Goal: Book appointment/travel/reservation

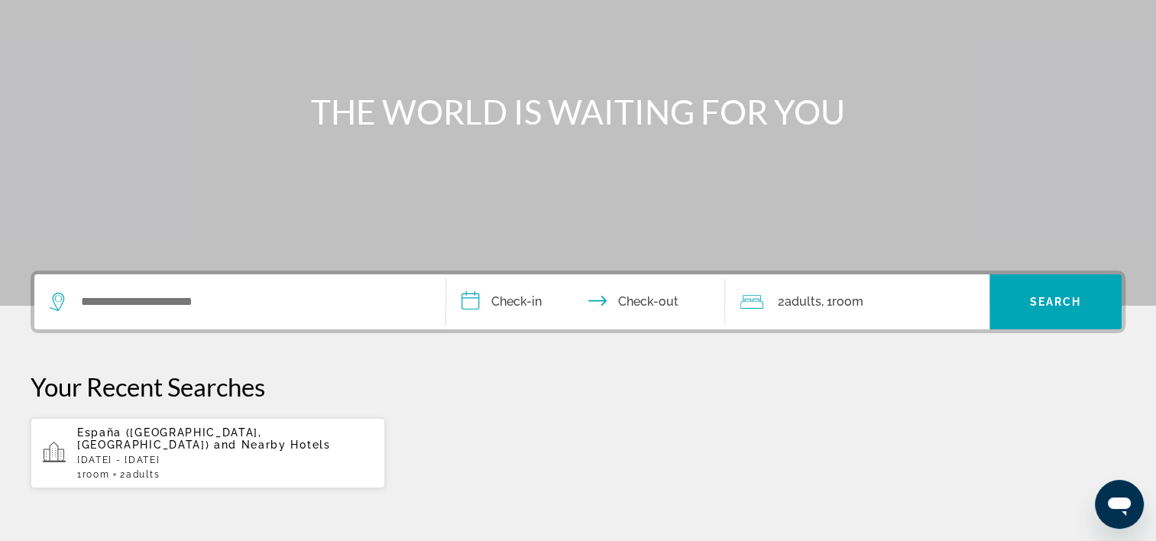
scroll to position [229, 0]
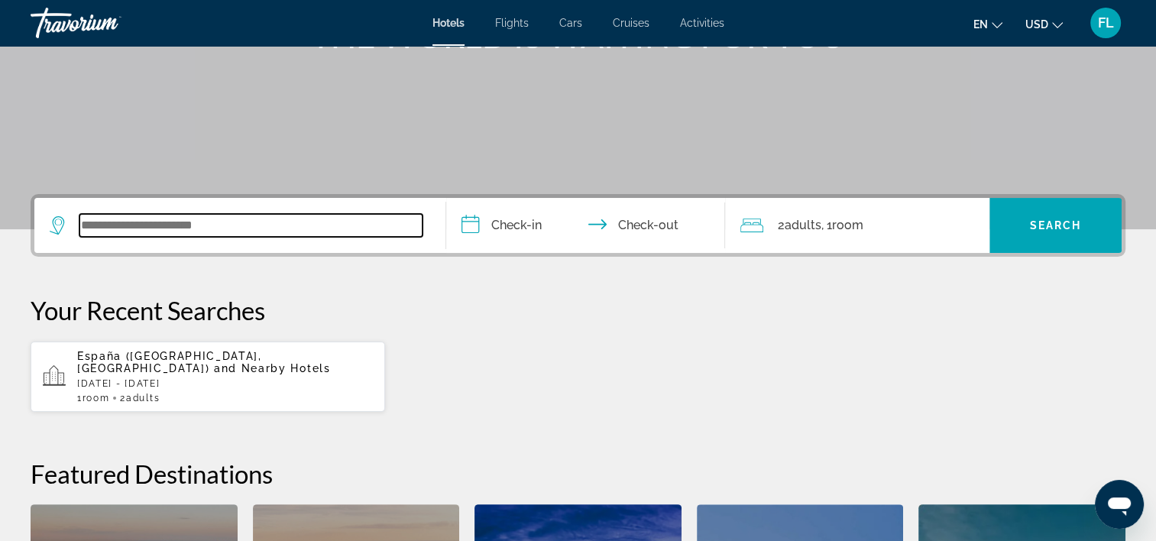
click at [305, 232] on input "Search widget" at bounding box center [250, 225] width 343 height 23
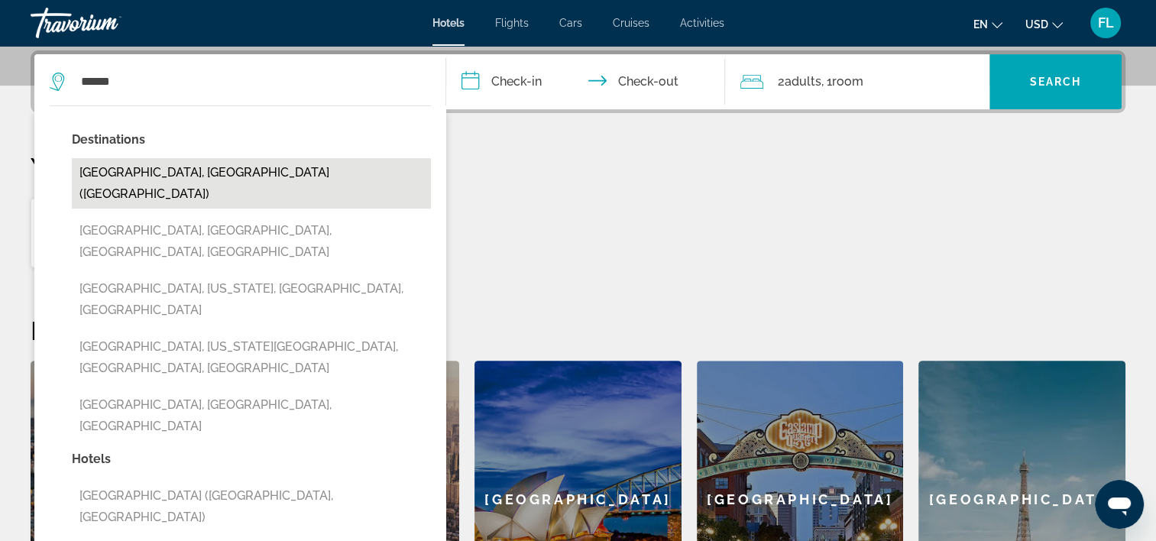
click at [205, 176] on button "Mexico City, Mexico (MEX)" at bounding box center [251, 183] width 359 height 50
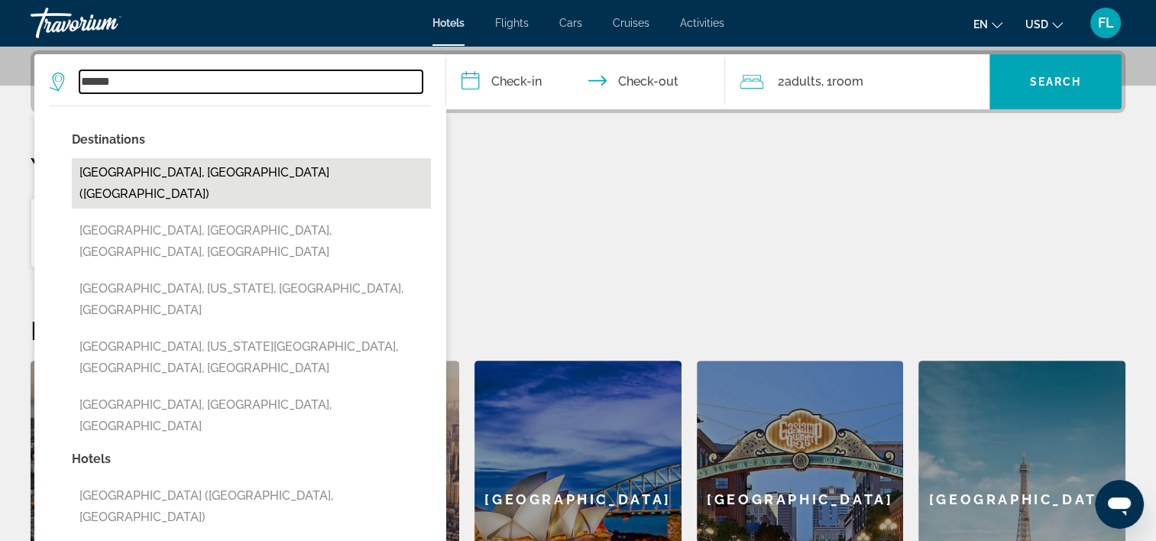
type input "**********"
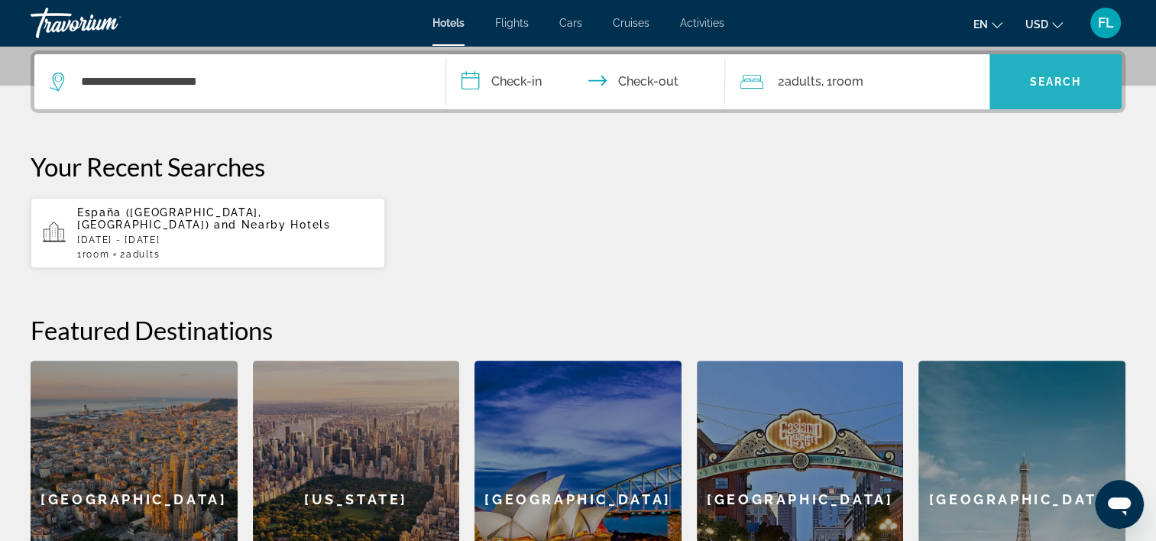
click at [1020, 80] on span "Search widget" at bounding box center [1055, 81] width 132 height 37
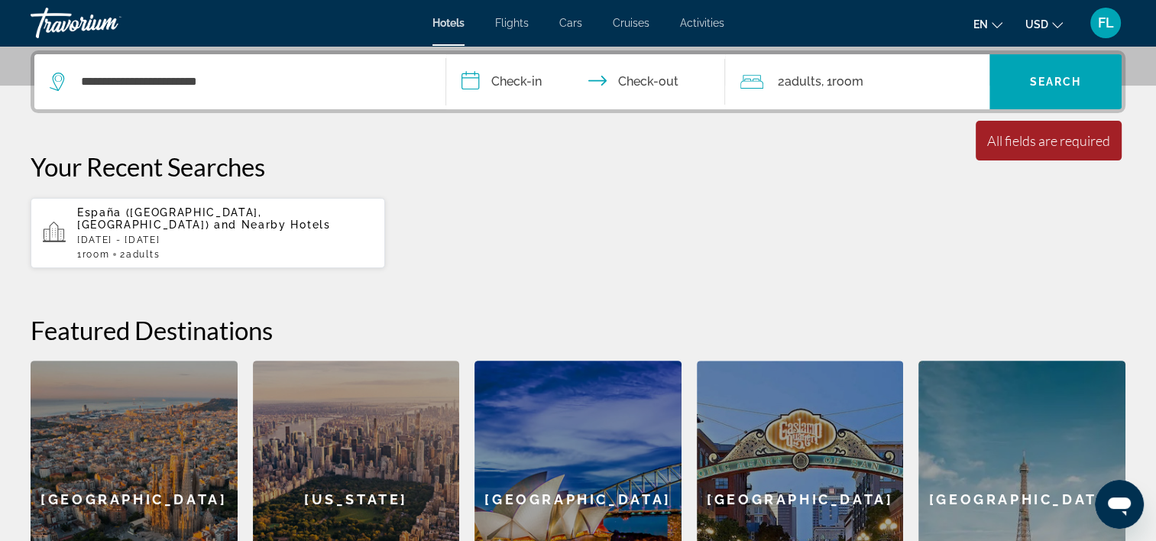
click at [529, 86] on input "**********" at bounding box center [589, 84] width 286 height 60
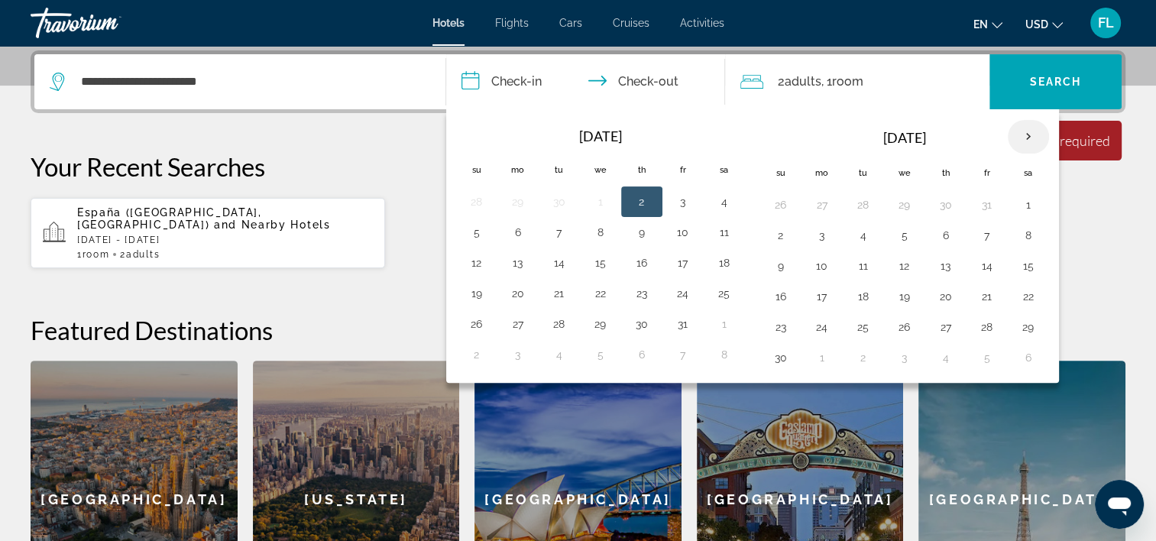
click at [1029, 137] on th "Next month" at bounding box center [1028, 137] width 41 height 34
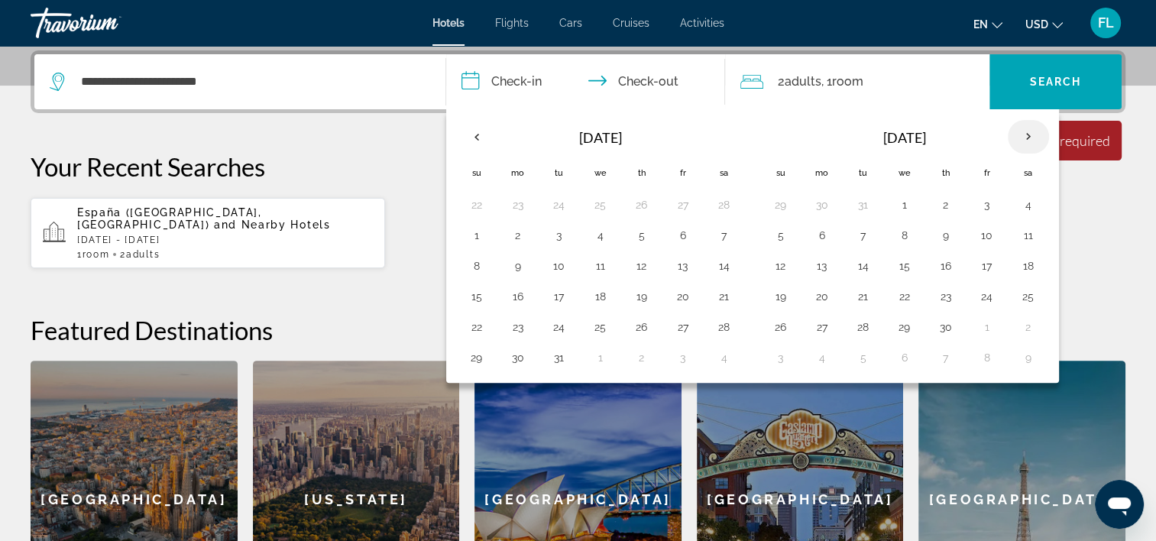
click at [1029, 137] on th "Next month" at bounding box center [1028, 137] width 41 height 34
click at [781, 233] on button "7" at bounding box center [780, 235] width 24 height 21
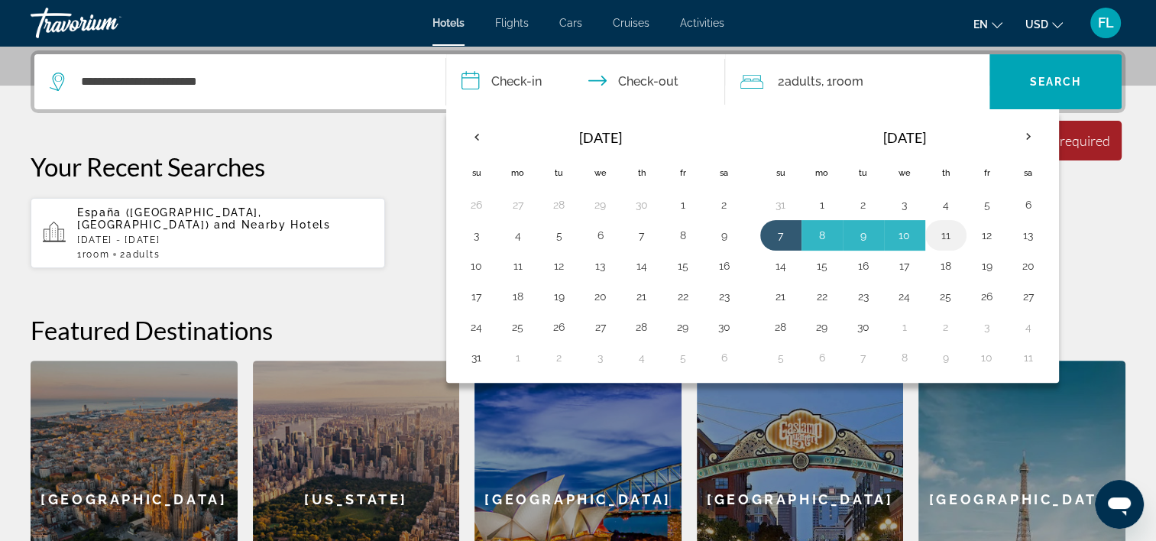
click at [940, 233] on button "11" at bounding box center [945, 235] width 24 height 21
type input "**********"
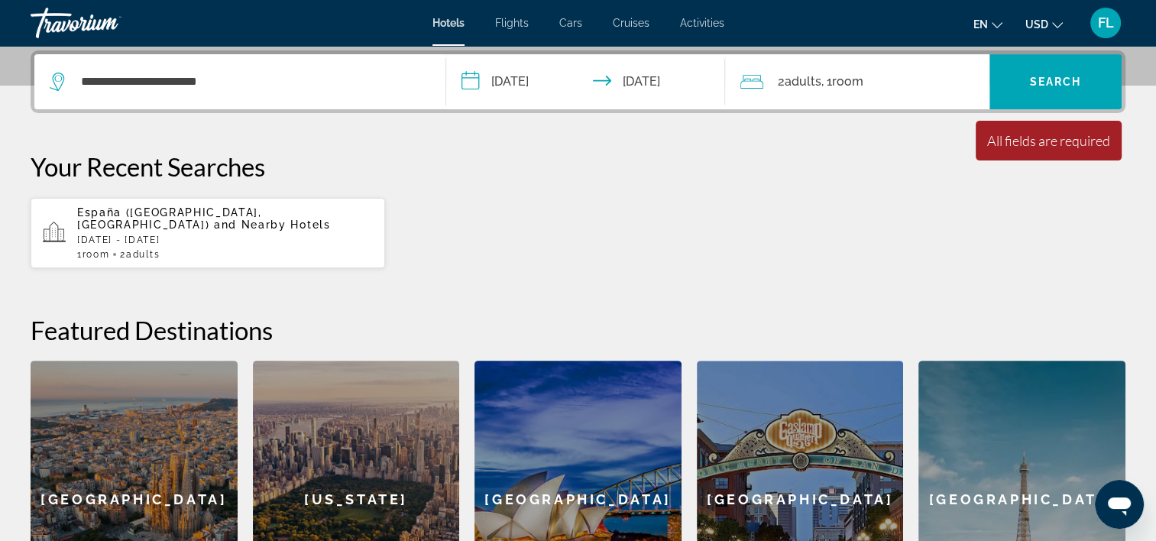
click at [1019, 144] on div "All fields are required" at bounding box center [1048, 140] width 123 height 17
click at [1027, 73] on span "Search widget" at bounding box center [1055, 81] width 132 height 37
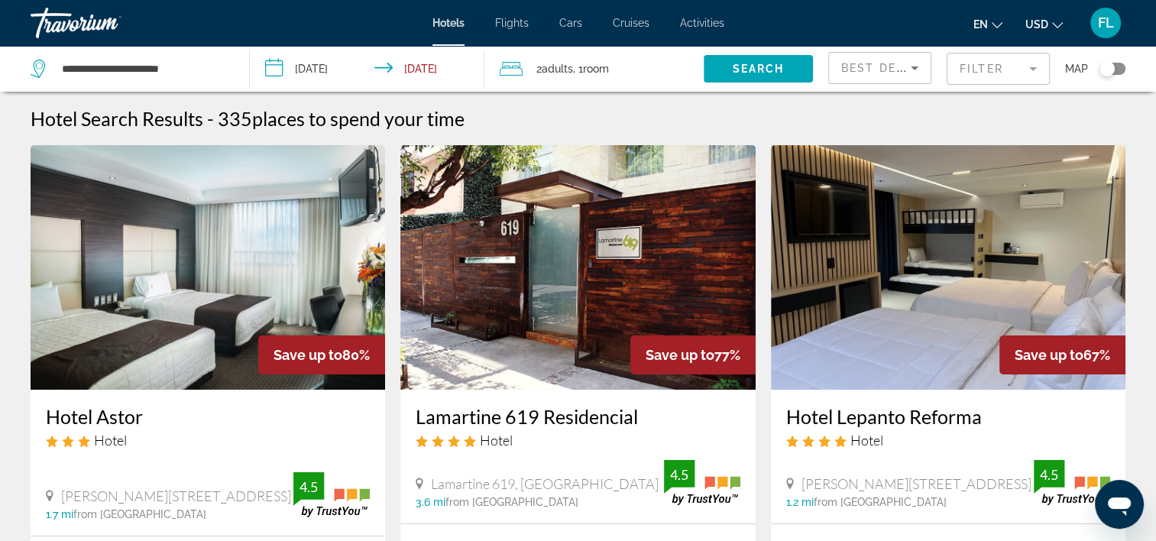
click at [905, 66] on icon "Sort by" at bounding box center [914, 68] width 18 height 18
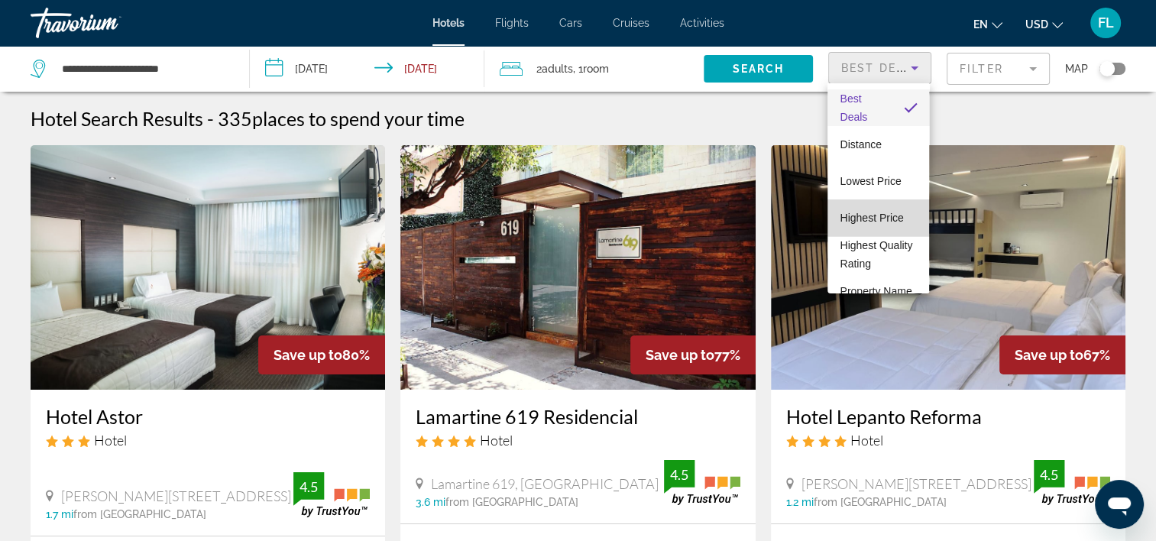
click at [883, 217] on span "Highest Price" at bounding box center [871, 218] width 63 height 12
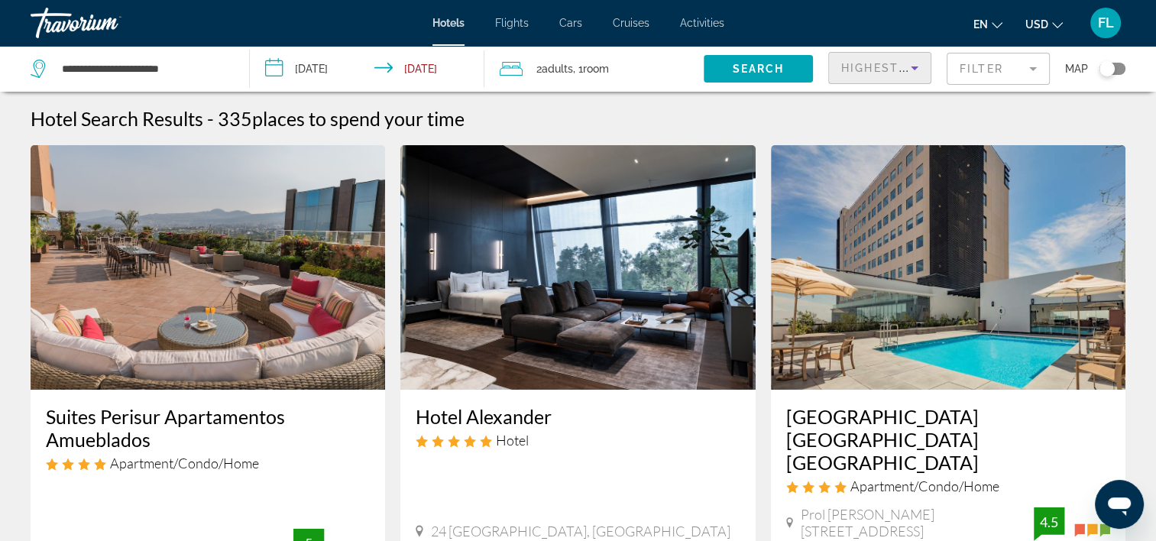
click at [899, 72] on span "Highest Price" at bounding box center [891, 68] width 100 height 12
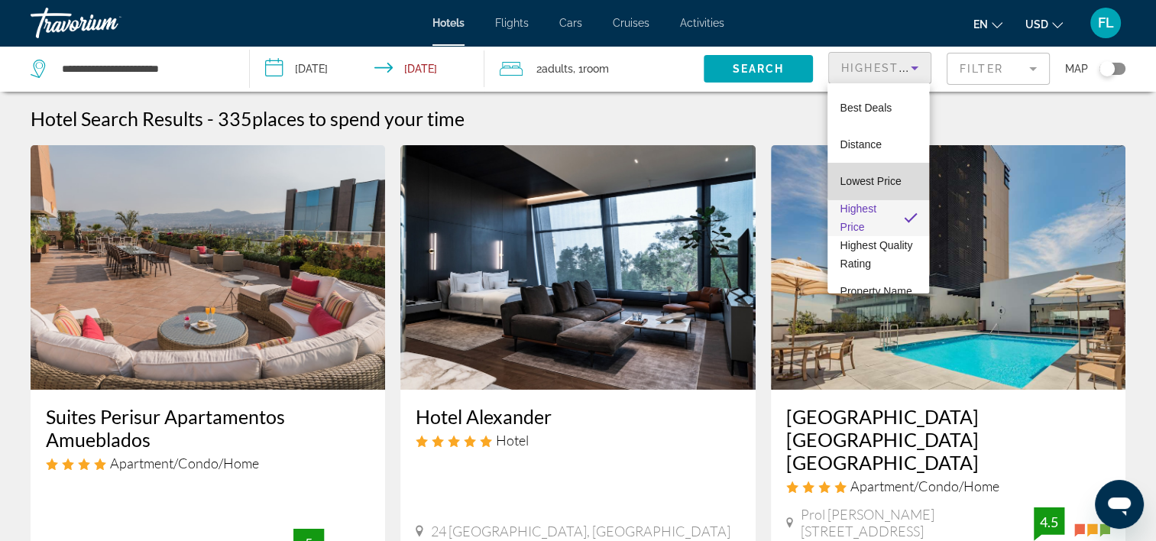
click at [890, 180] on span "Lowest Price" at bounding box center [870, 181] width 61 height 12
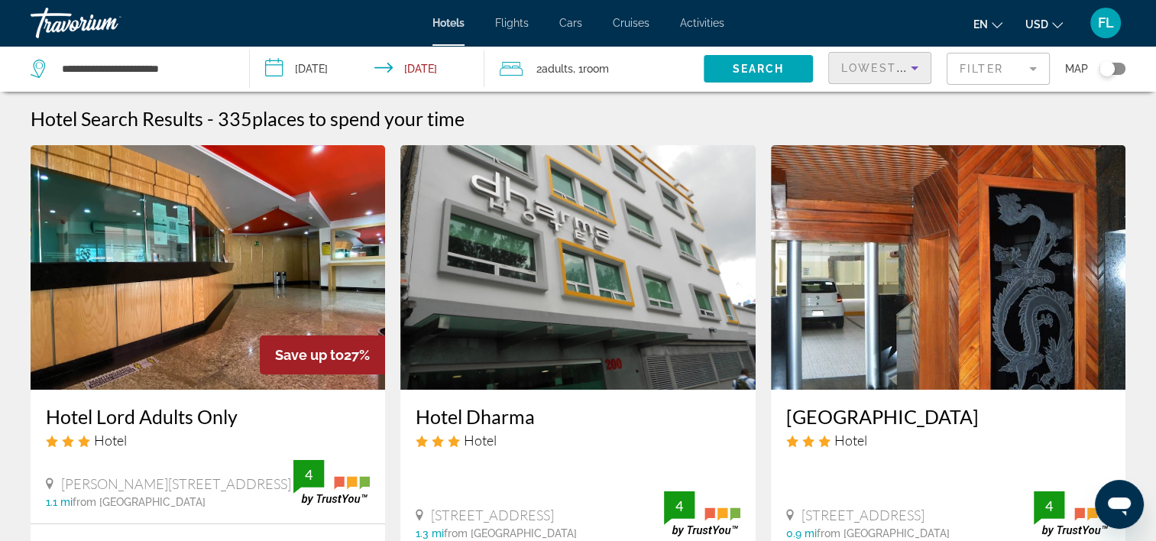
click at [703, 24] on span "Activities" at bounding box center [702, 23] width 44 height 12
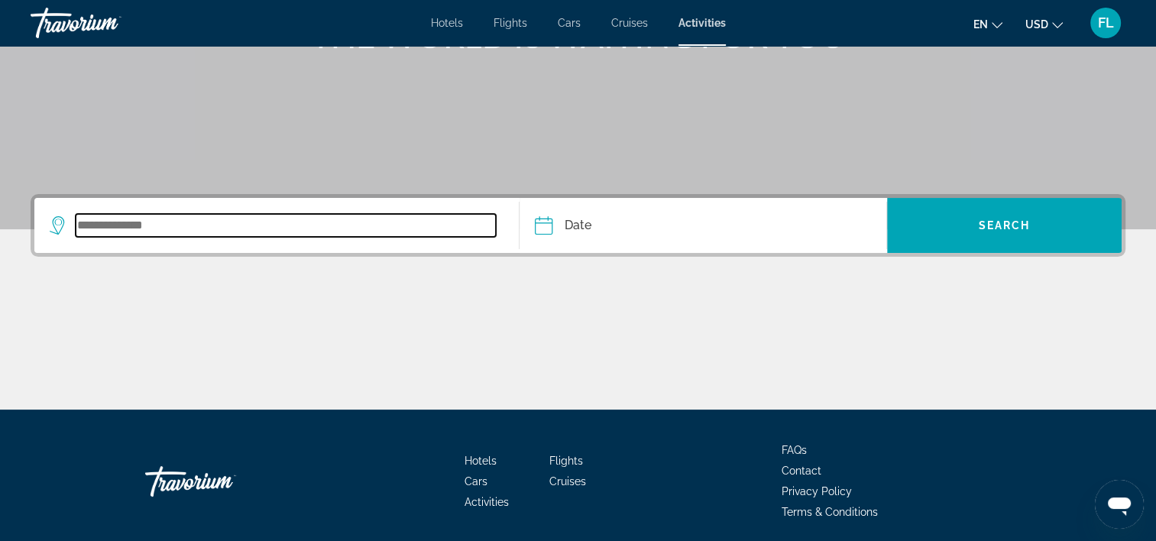
click at [196, 221] on input "Search widget" at bounding box center [286, 225] width 420 height 23
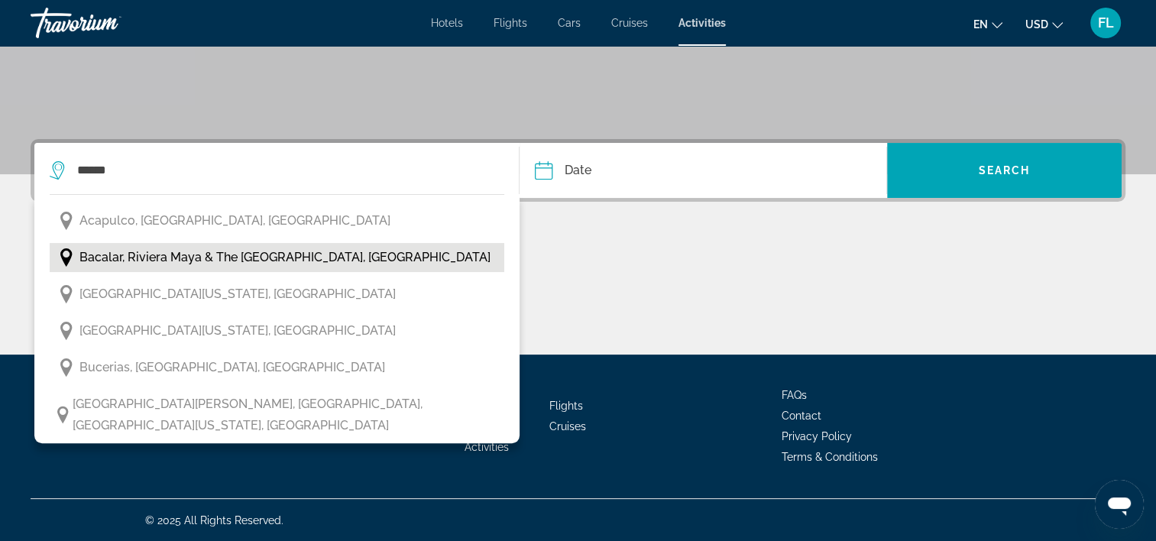
click at [263, 257] on span "Bacalar, Riviera Maya & the Yucatan, Mexico" at bounding box center [284, 257] width 411 height 21
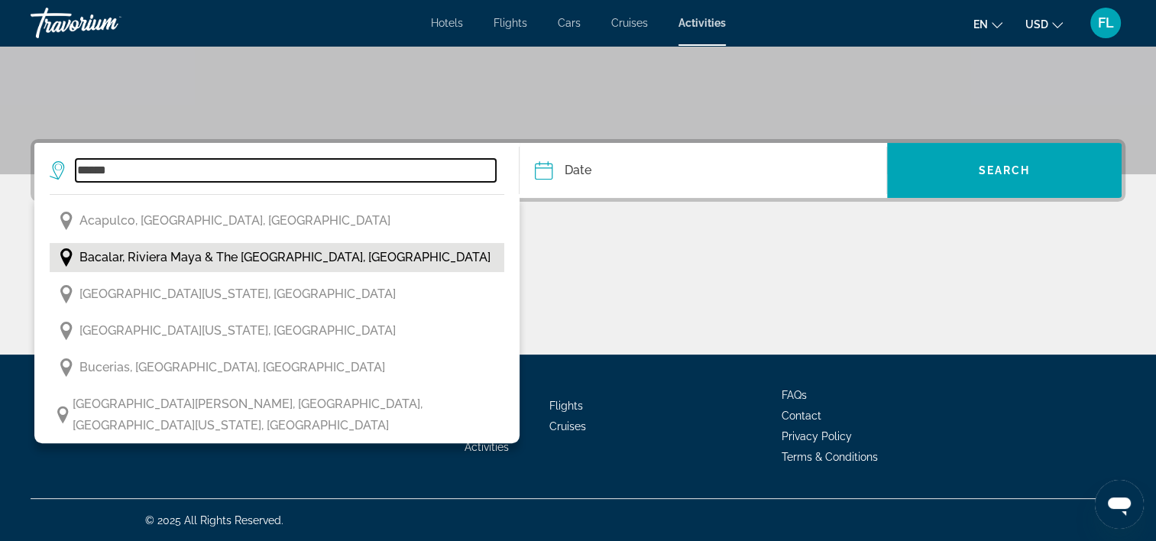
type input "**********"
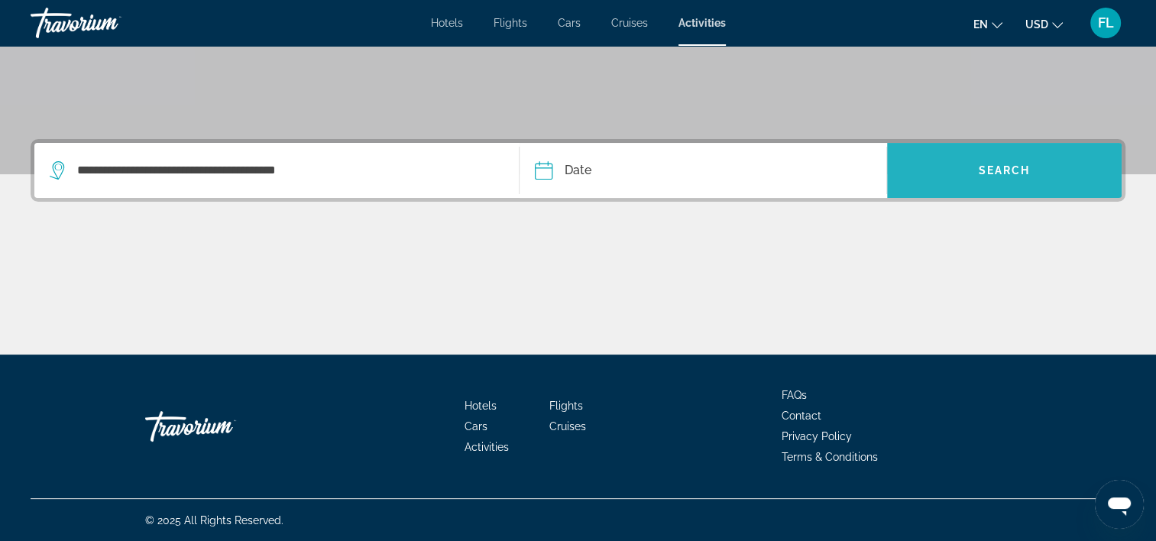
click at [963, 173] on span "Search widget" at bounding box center [1004, 170] width 235 height 37
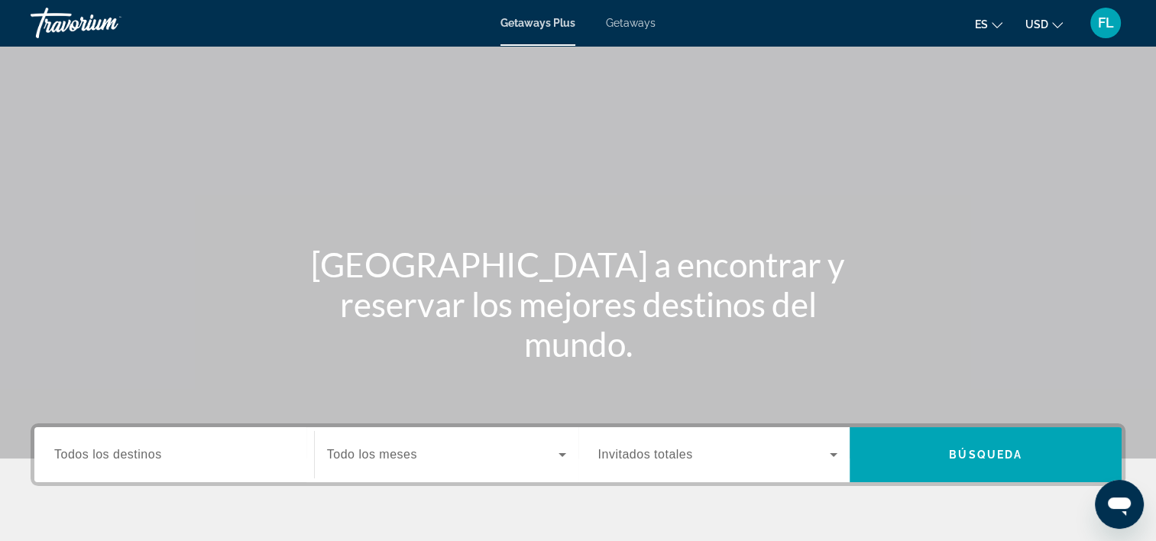
scroll to position [229, 0]
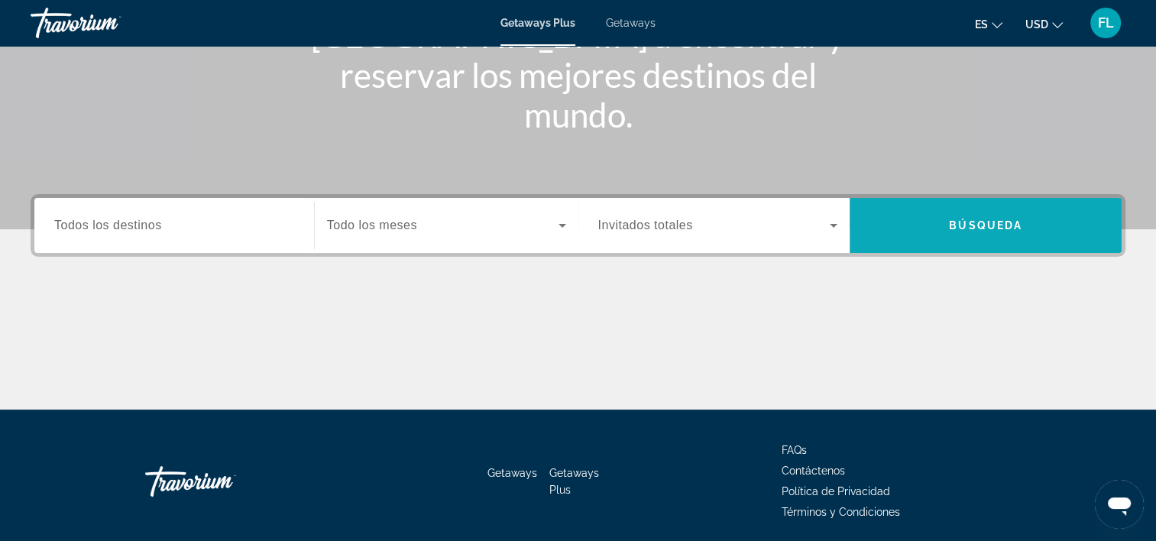
click at [904, 207] on span "Search widget" at bounding box center [985, 225] width 272 height 37
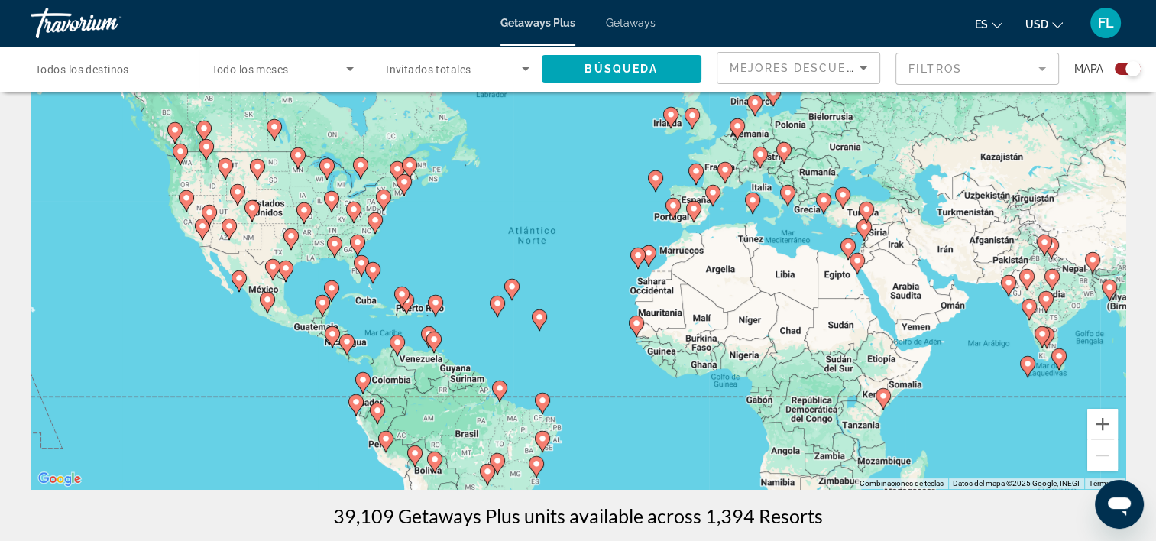
scroll to position [153, 0]
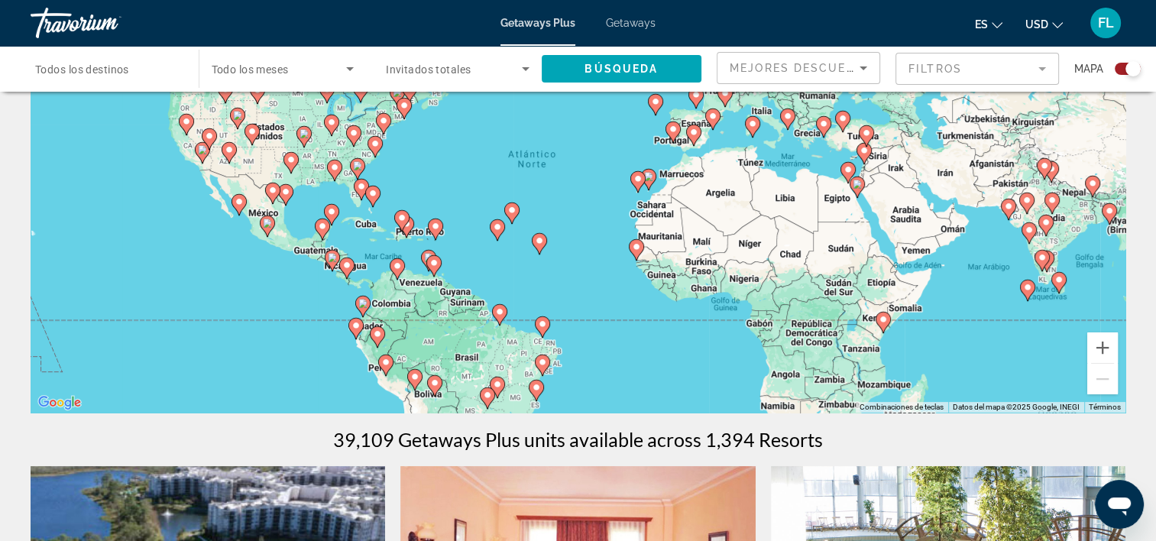
click at [388, 363] on image "Main content" at bounding box center [385, 361] width 9 height 9
type input "**********"
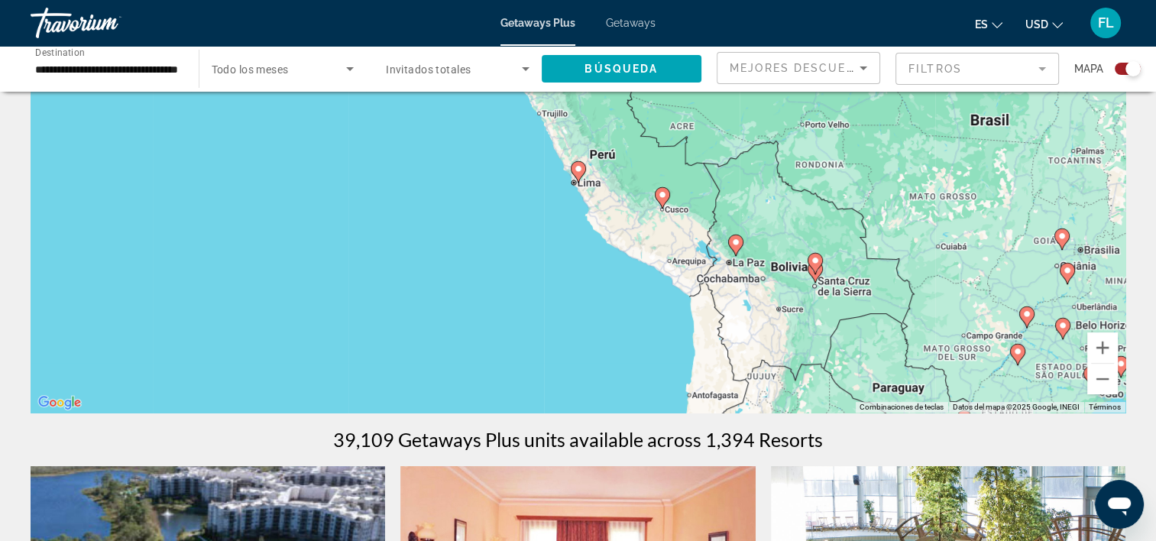
scroll to position [0, 0]
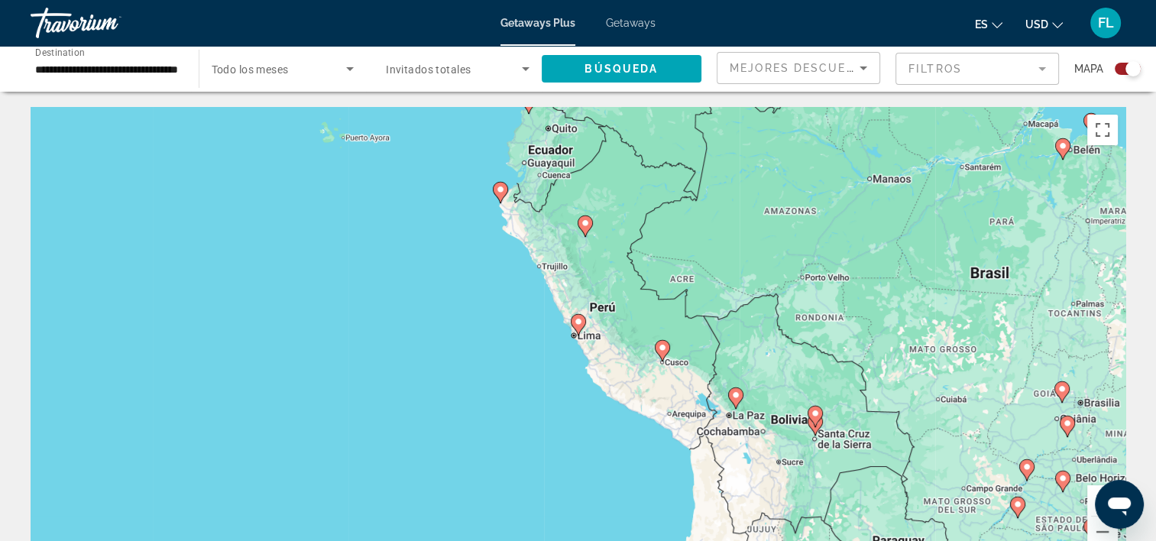
click at [864, 69] on icon "Sort by" at bounding box center [863, 68] width 18 height 18
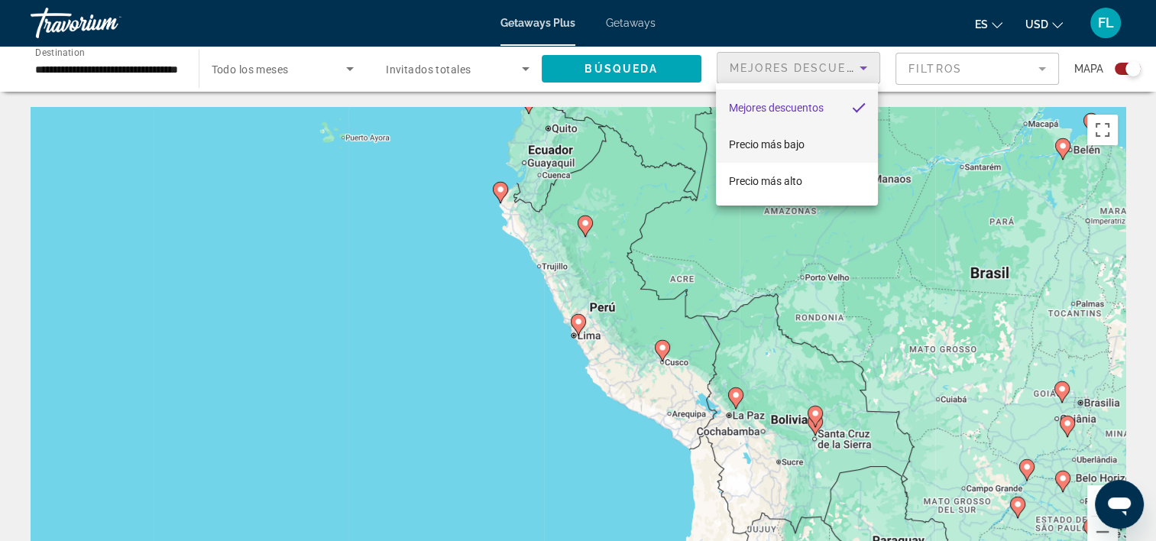
click at [794, 139] on span "Precio más bajo" at bounding box center [766, 144] width 76 height 12
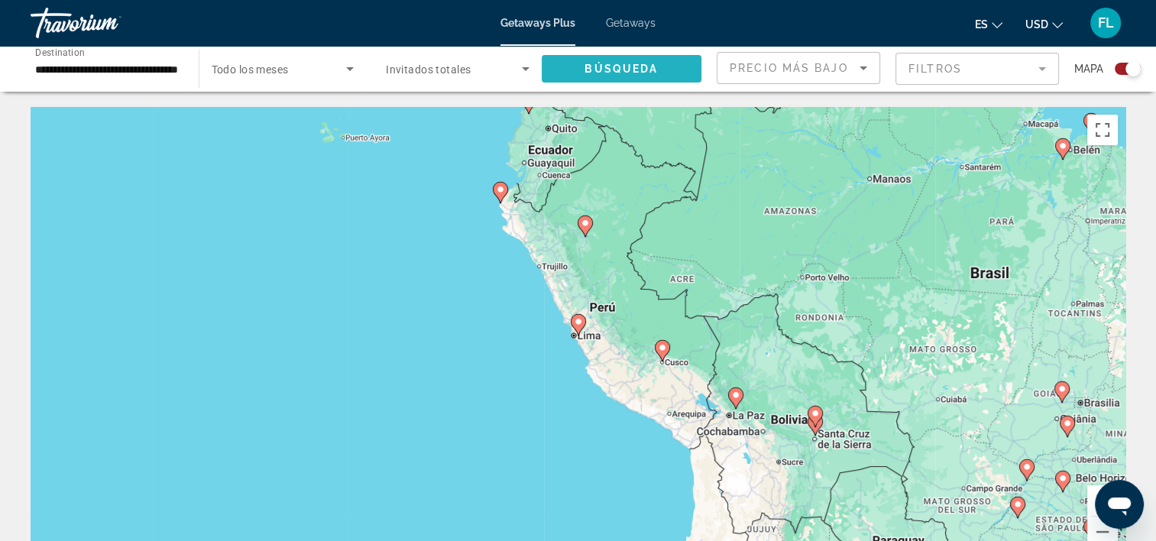
click at [661, 70] on span "Search widget" at bounding box center [622, 68] width 160 height 37
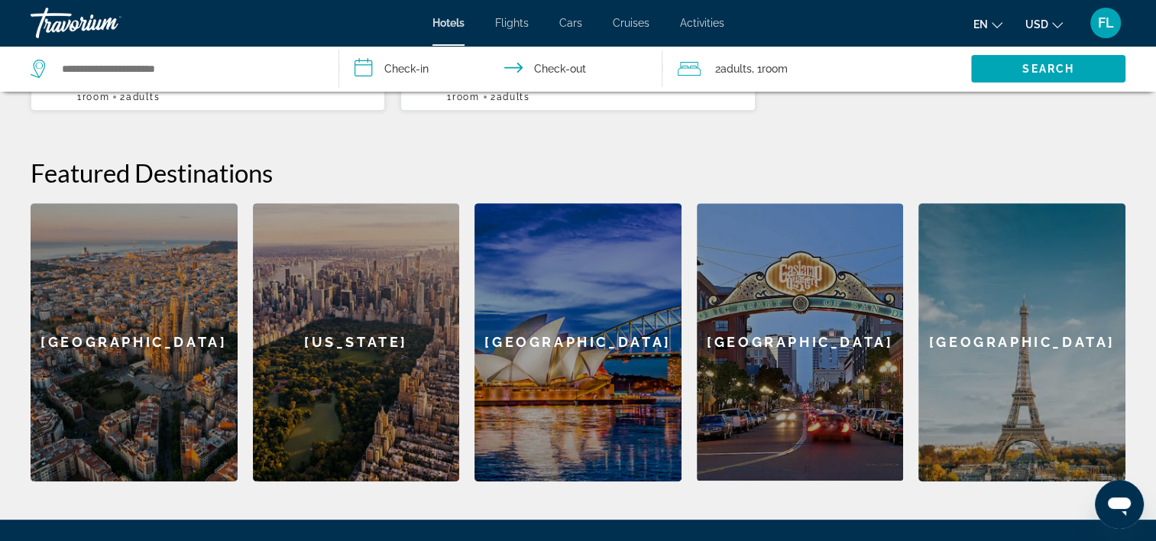
scroll to position [301, 0]
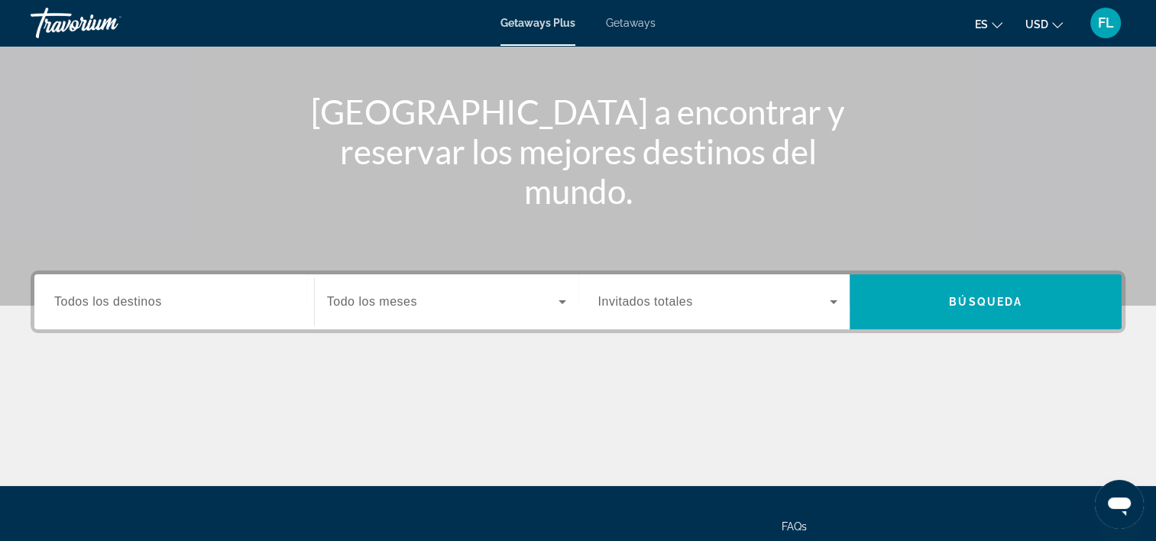
scroll to position [229, 0]
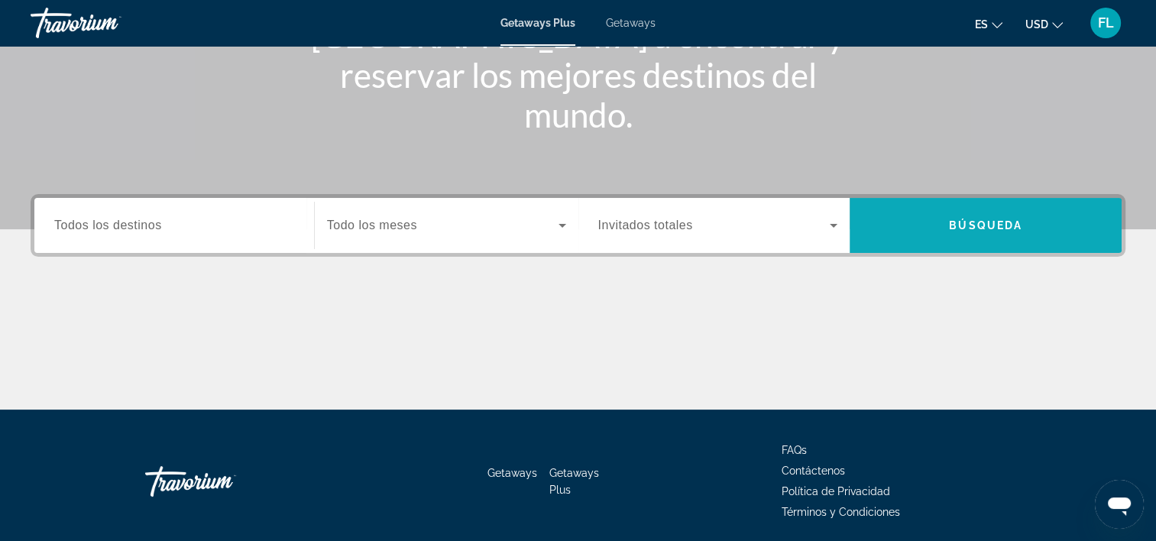
click at [959, 226] on span "Búsqueda" at bounding box center [985, 225] width 73 height 12
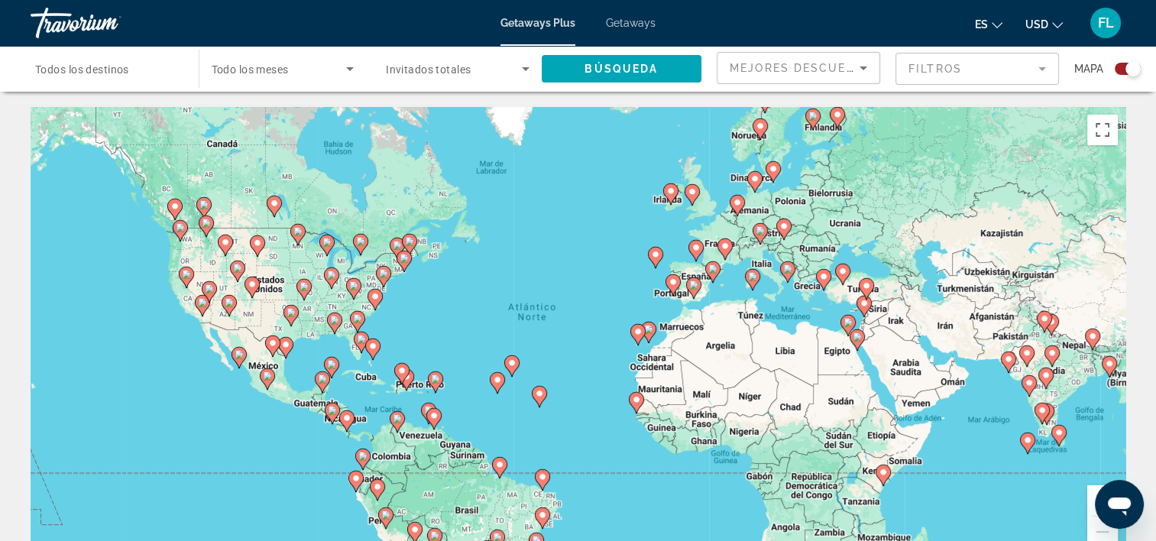
click at [861, 63] on icon "Sort by" at bounding box center [863, 68] width 18 height 18
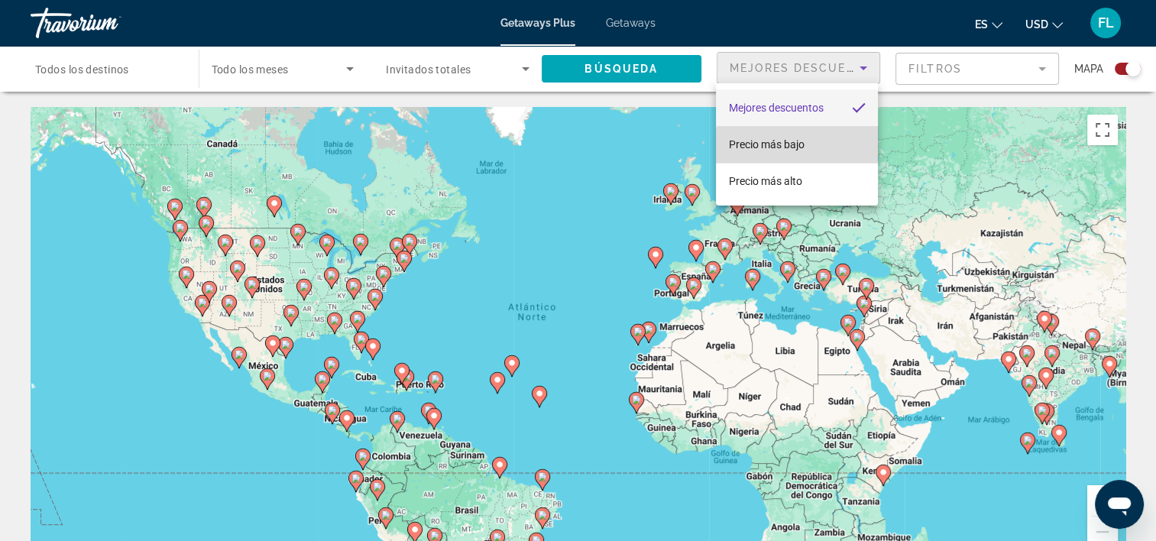
click at [831, 152] on mat-option "Precio más bajo" at bounding box center [797, 144] width 162 height 37
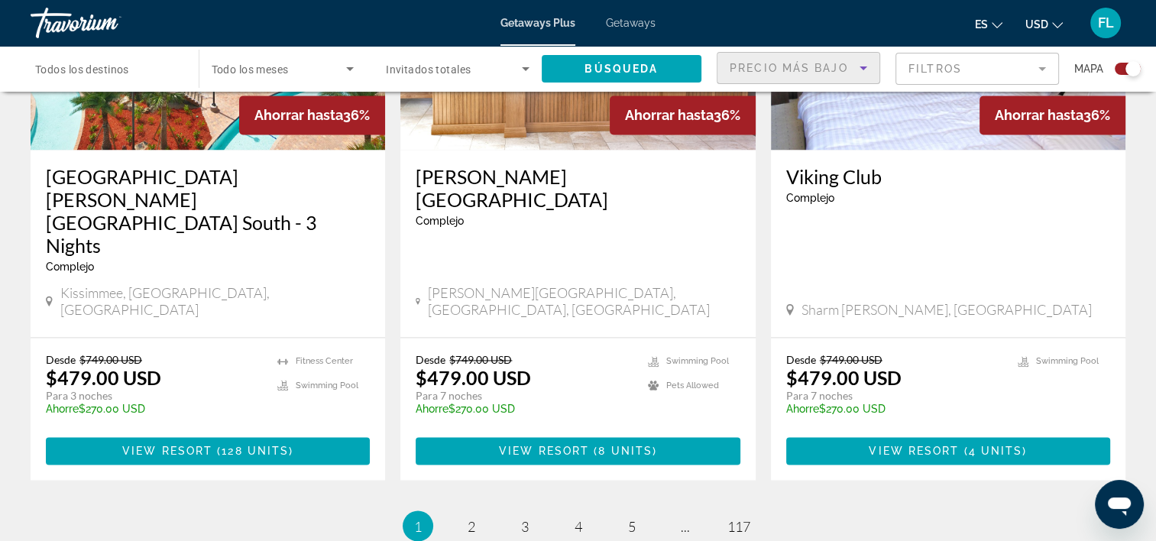
scroll to position [2426, 0]
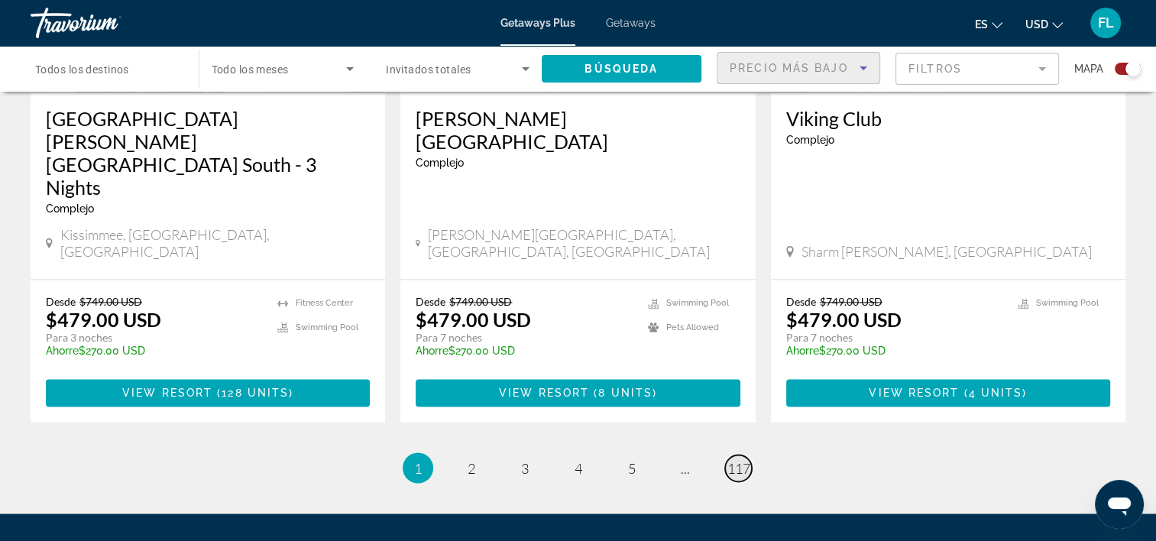
click at [742, 459] on span "117" at bounding box center [738, 467] width 23 height 17
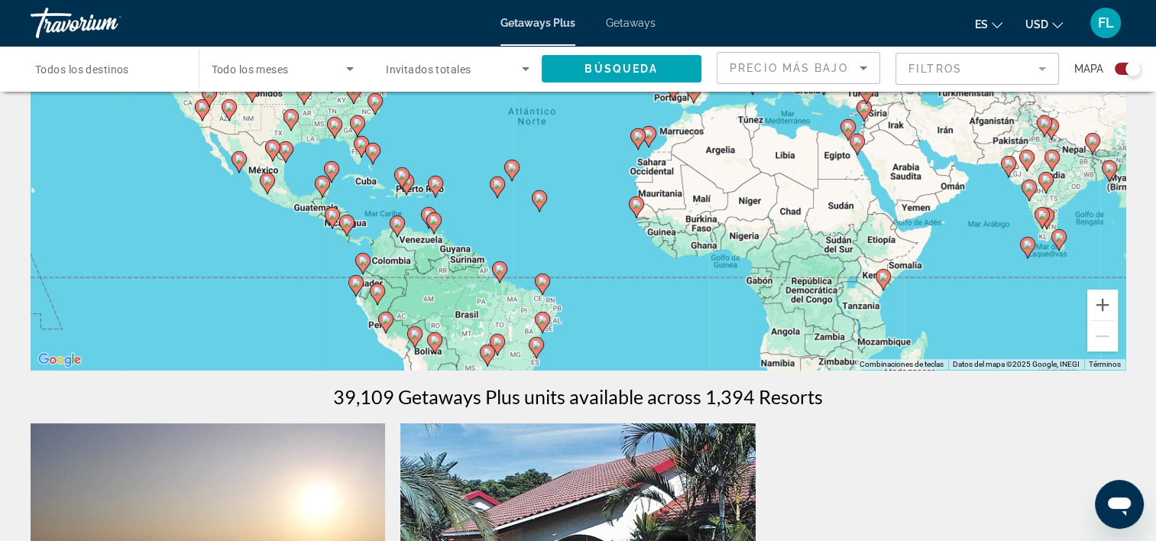
scroll to position [43, 0]
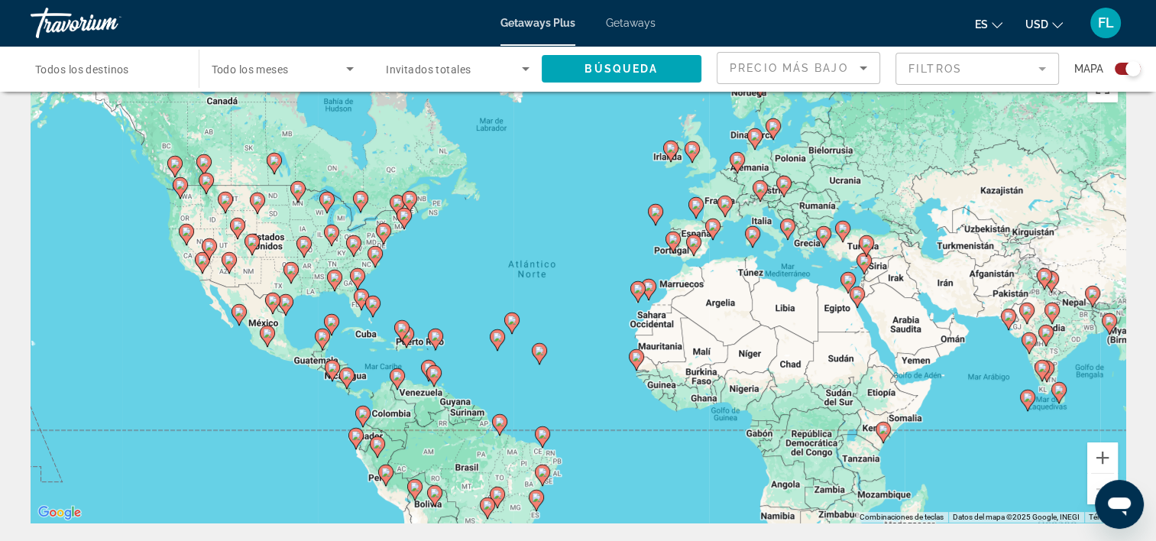
click at [696, 238] on image "Main content" at bounding box center [693, 242] width 9 height 9
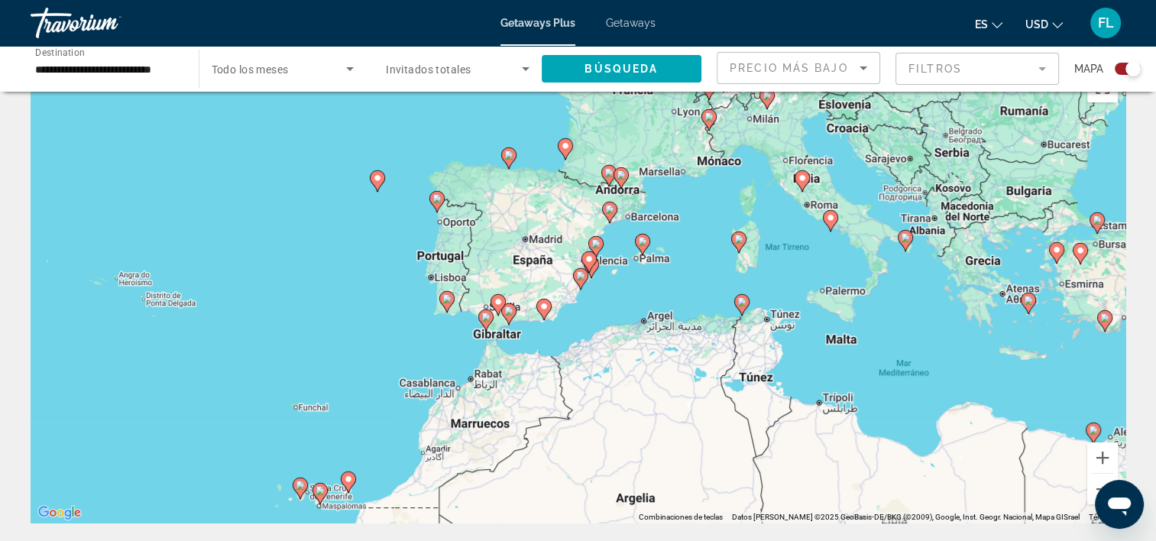
click at [510, 309] on image "Main content" at bounding box center [508, 310] width 9 height 9
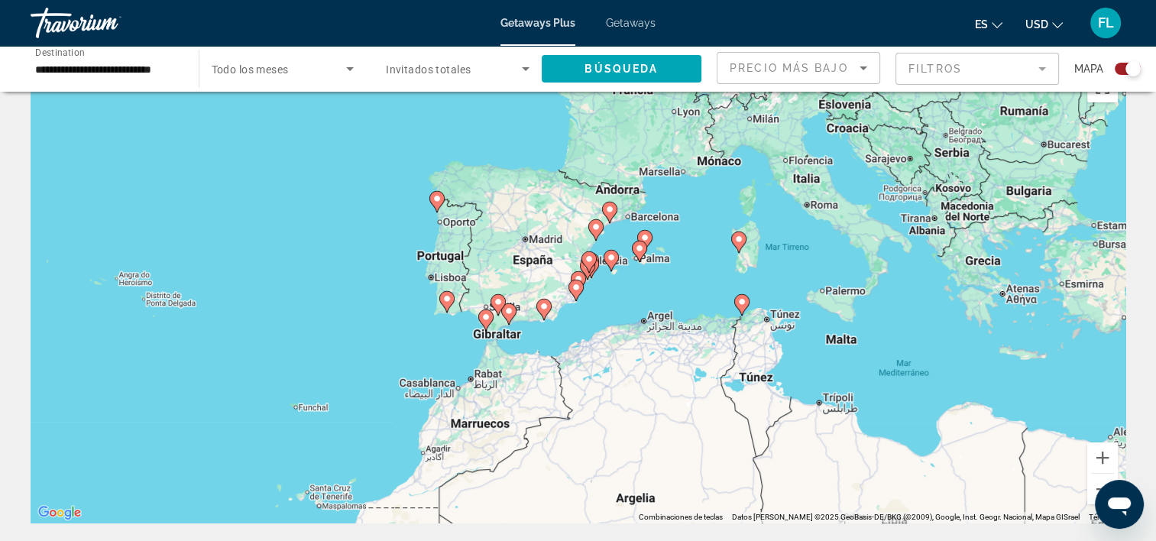
type input "**********"
click at [510, 309] on div "Para activar la función de arrastre con el teclado, pulsa Alt + Intro. Cuando h…" at bounding box center [578, 293] width 1095 height 458
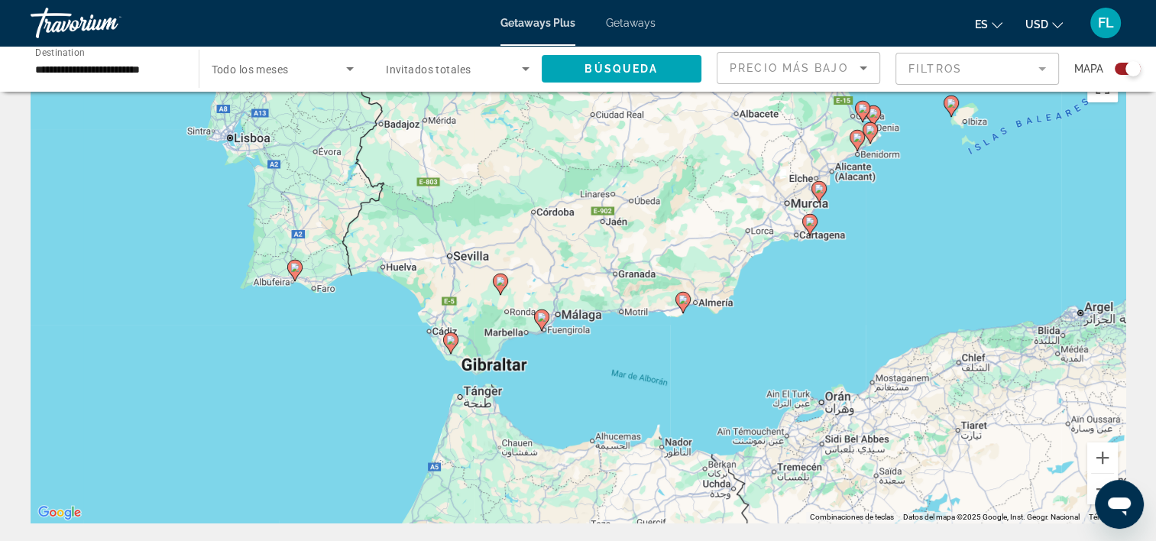
click at [539, 318] on image "Main content" at bounding box center [541, 316] width 9 height 9
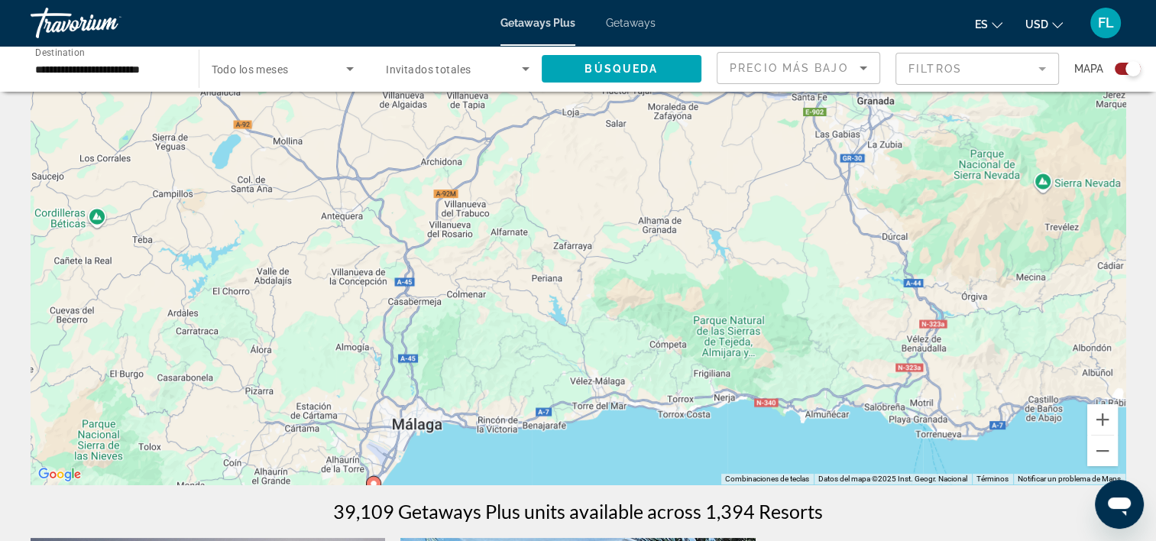
scroll to position [0, 0]
